Goal: Task Accomplishment & Management: Use online tool/utility

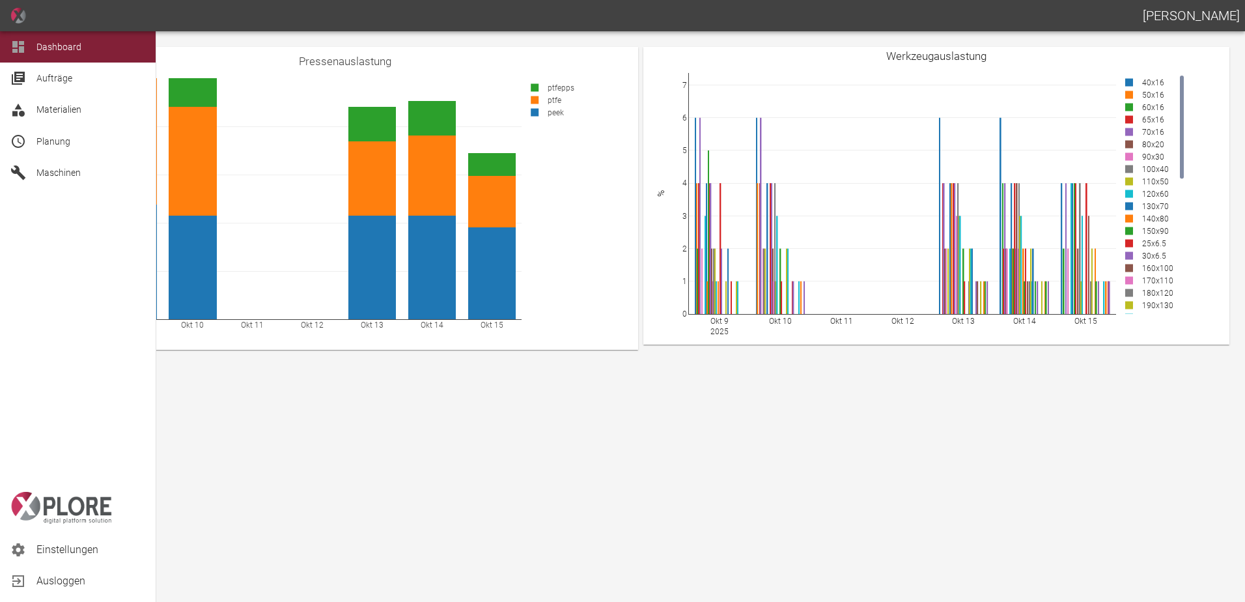
click at [50, 150] on div "Planung" at bounding box center [78, 141] width 156 height 31
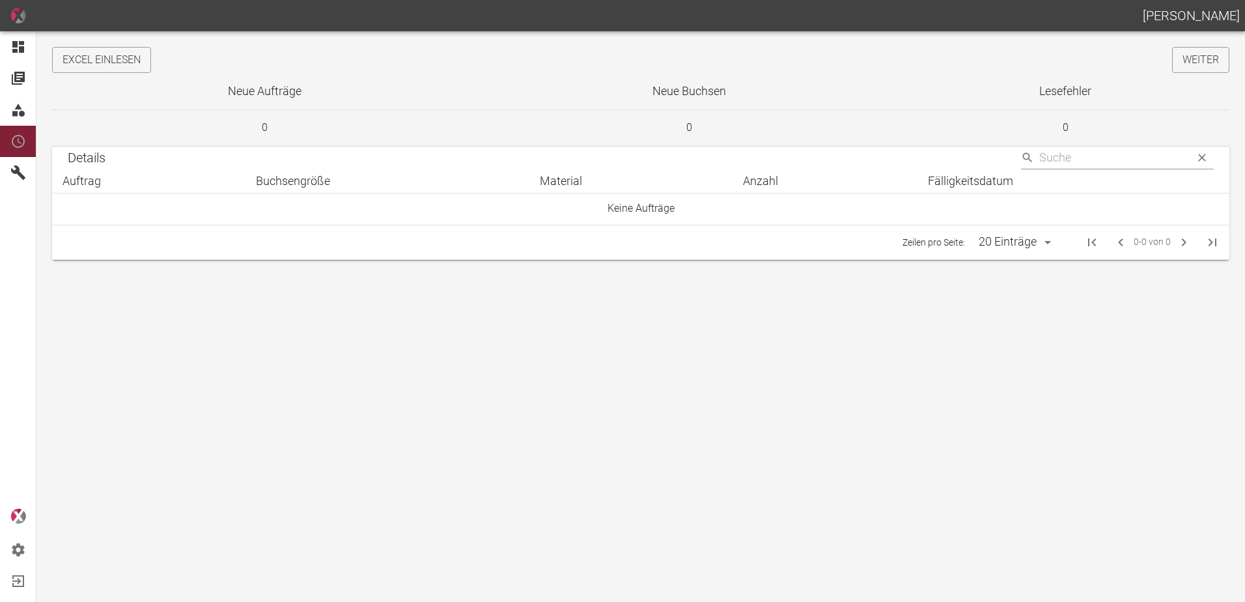
click at [107, 71] on button "Excel einlesen" at bounding box center [101, 60] width 99 height 26
click at [1189, 59] on link "Weiter" at bounding box center [1200, 60] width 57 height 26
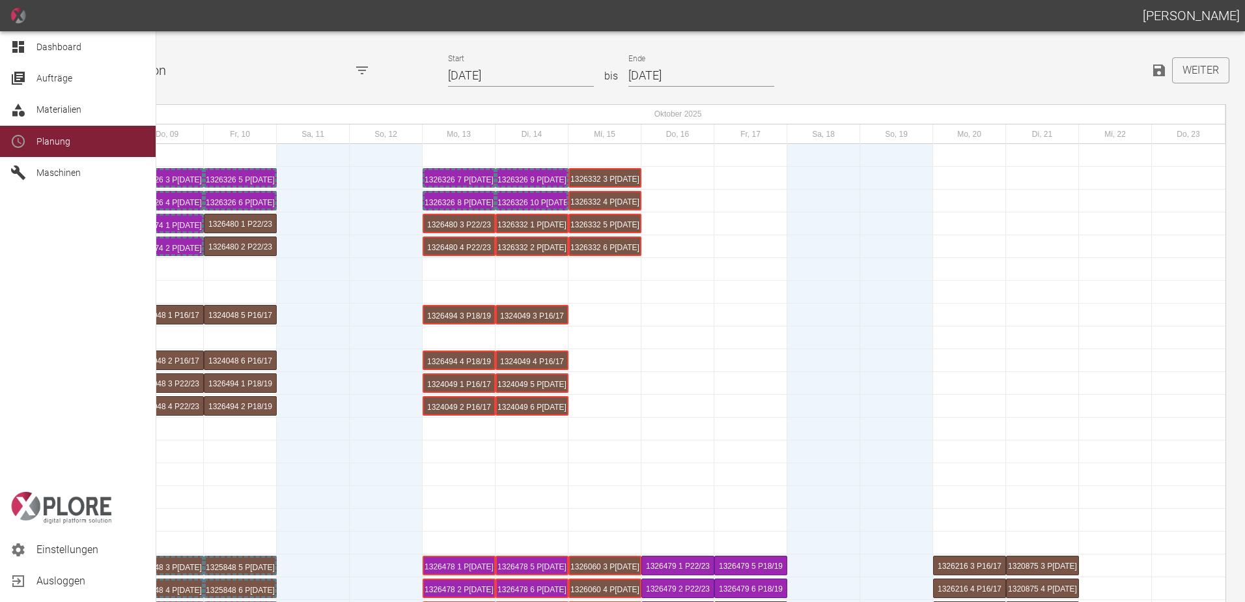
click at [32, 40] on div "Dashboard" at bounding box center [78, 46] width 156 height 31
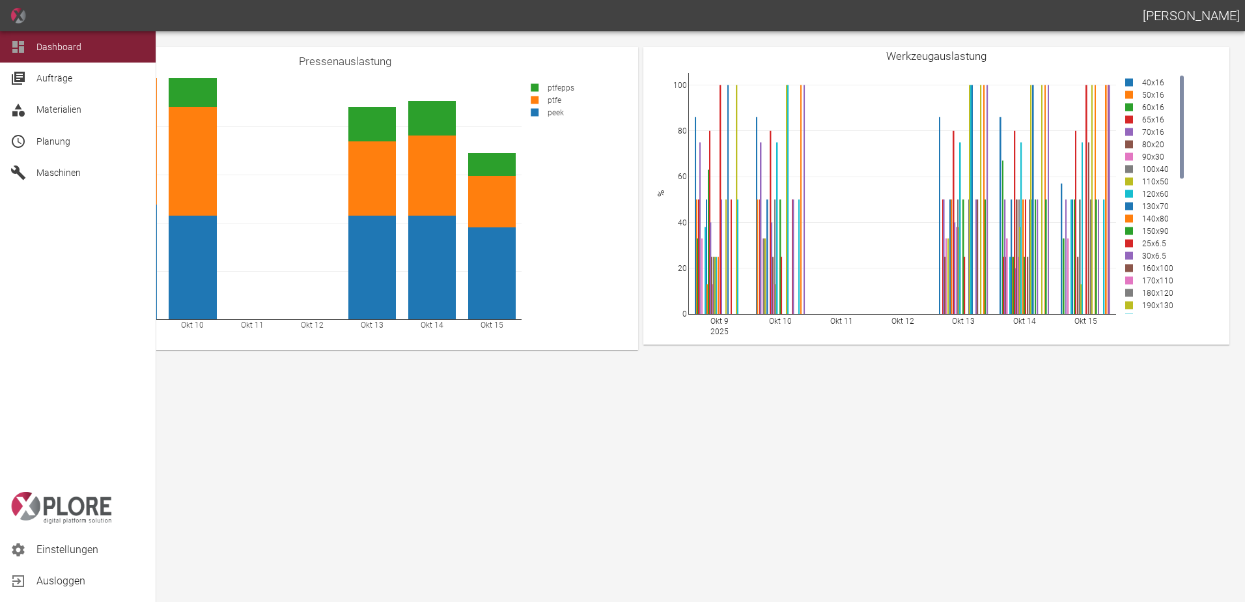
drag, startPoint x: 40, startPoint y: 145, endPoint x: 107, endPoint y: 149, distance: 66.6
click at [41, 145] on span "Planung" at bounding box center [53, 141] width 34 height 10
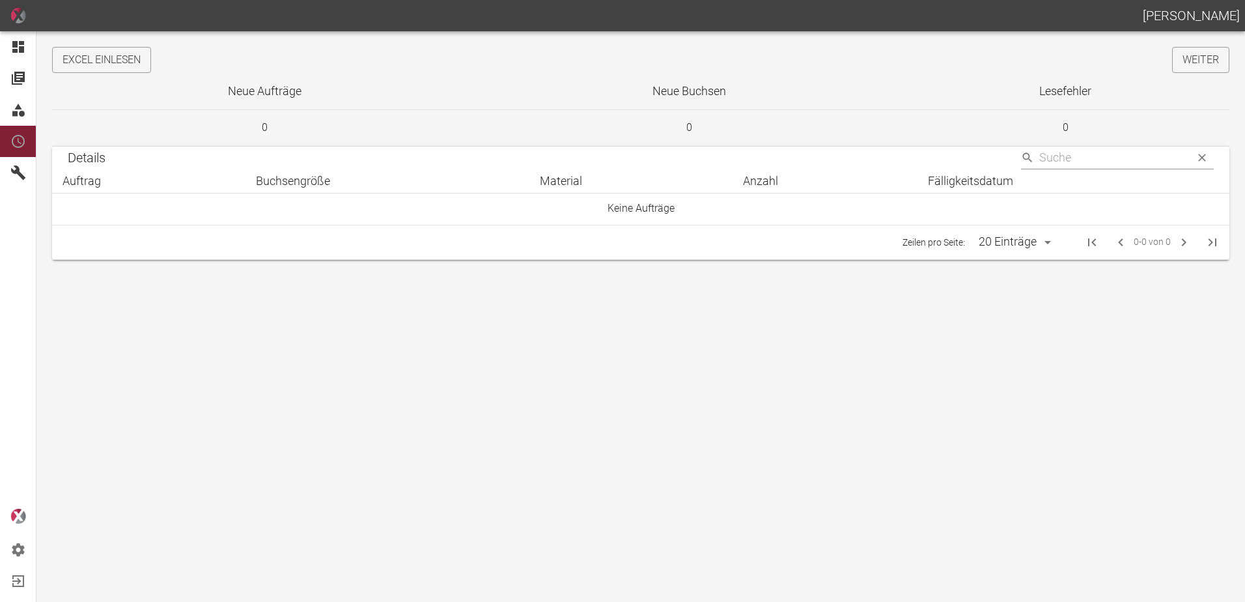
click at [56, 63] on button "Excel einlesen" at bounding box center [101, 60] width 99 height 26
click at [1196, 64] on link "Weiter" at bounding box center [1200, 60] width 57 height 26
